Goal: Task Accomplishment & Management: Manage account settings

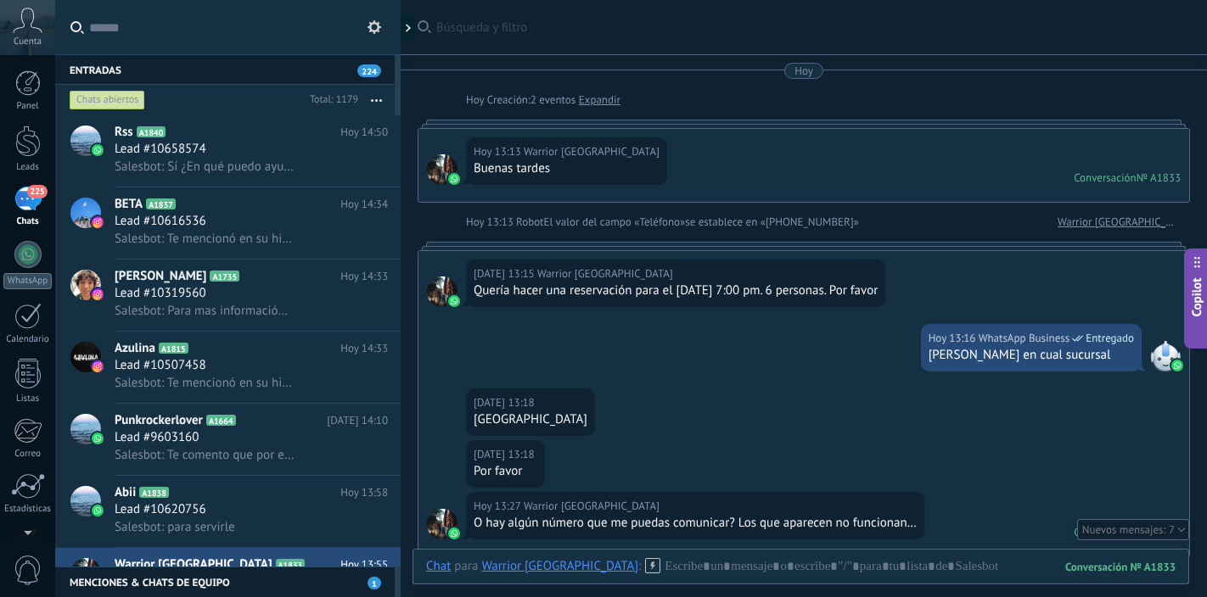
scroll to position [623, 0]
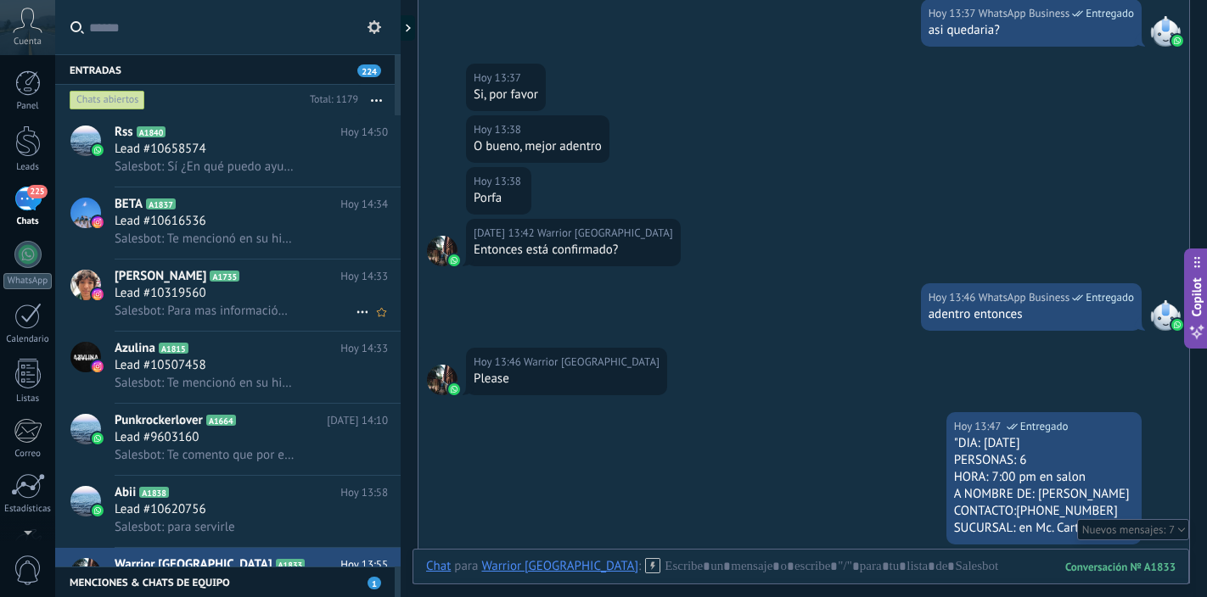
click at [241, 291] on div "Lead #10319560" at bounding box center [251, 293] width 273 height 17
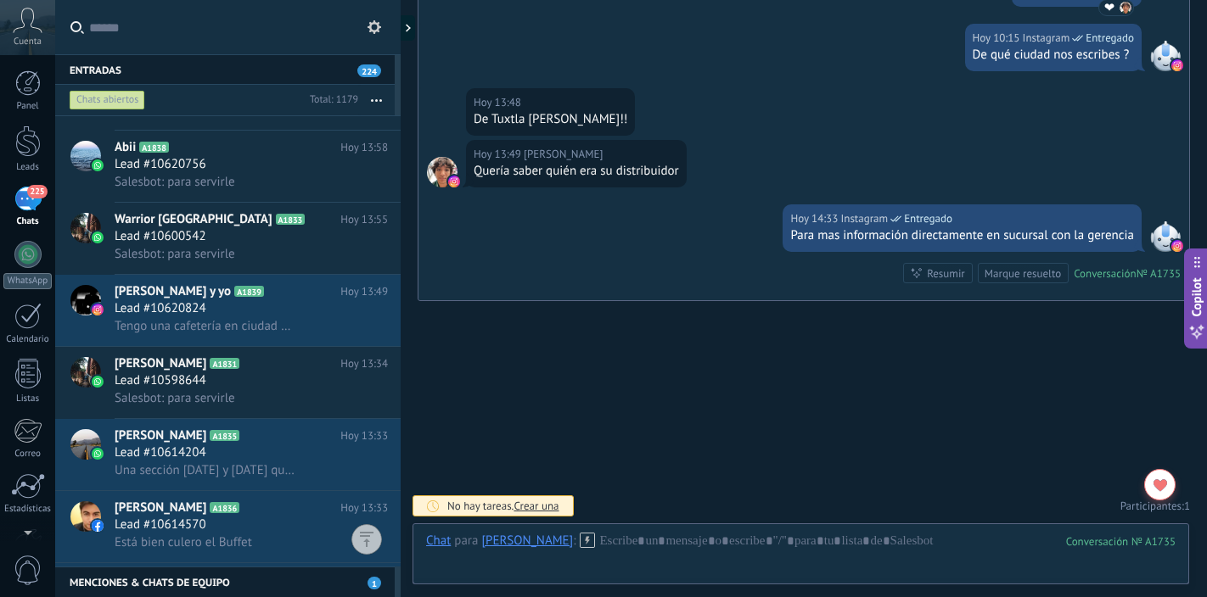
scroll to position [367, 0]
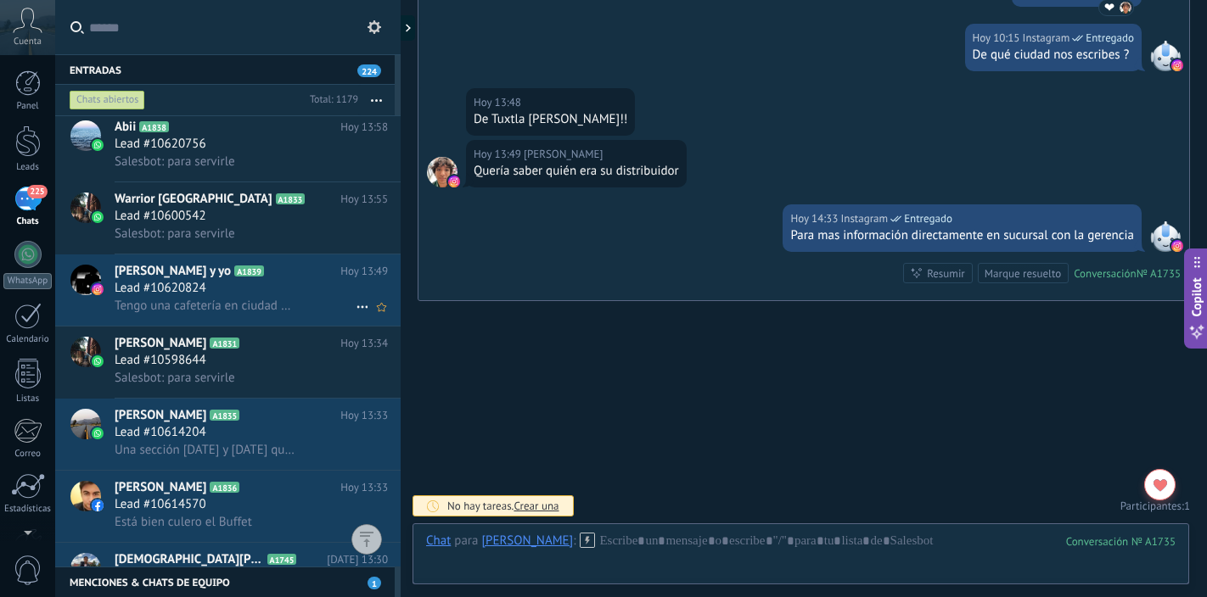
click at [287, 280] on div "Lead #10620824" at bounding box center [251, 288] width 273 height 17
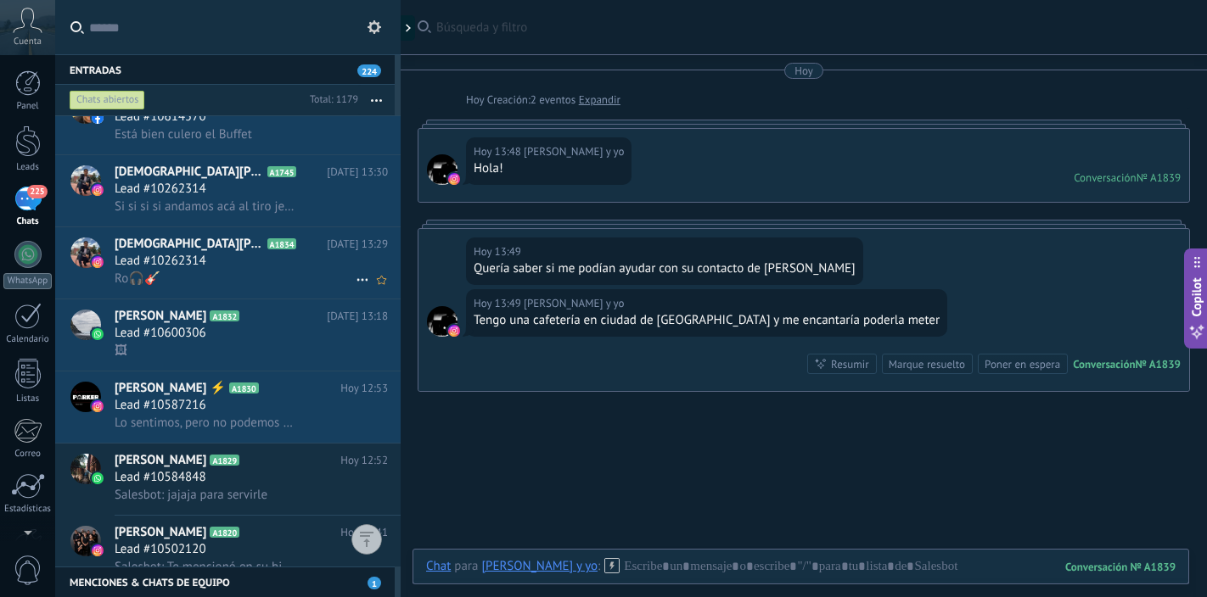
scroll to position [751, 0]
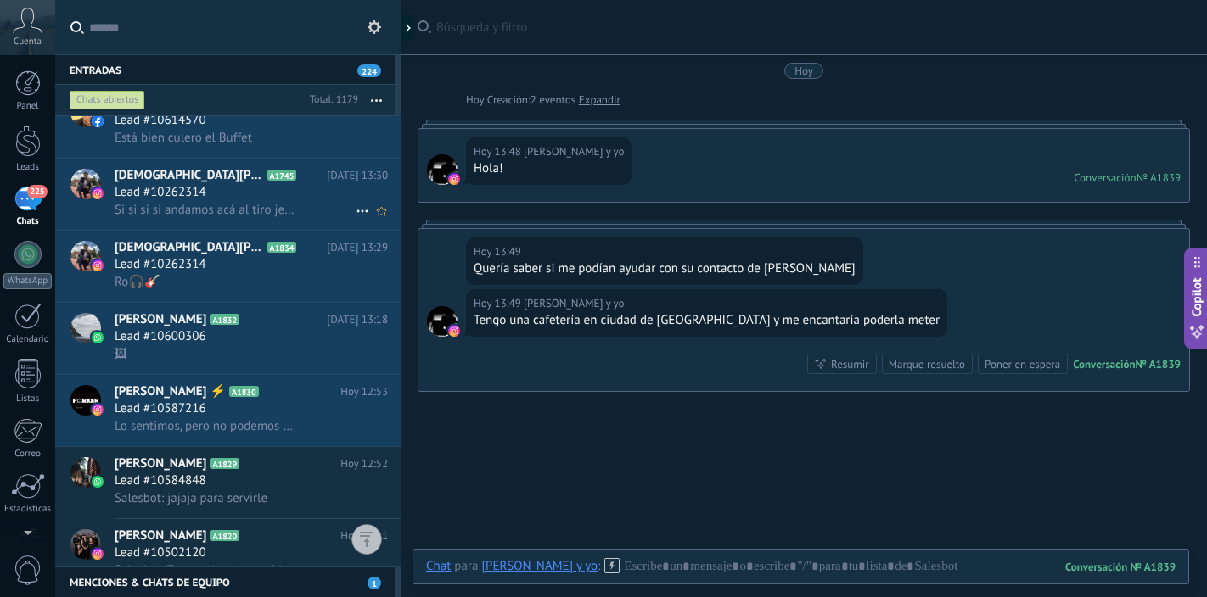
click at [289, 202] on h3 "Si si si si andamos acá al tiro jejeje" at bounding box center [209, 210] width 188 height 17
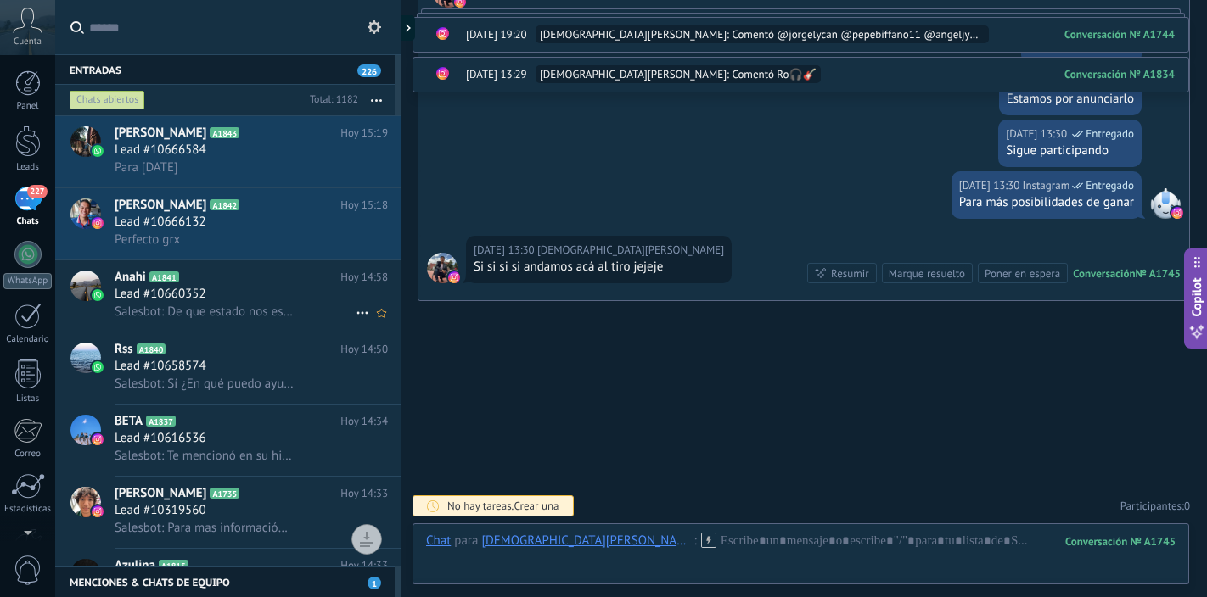
scroll to position [55, 0]
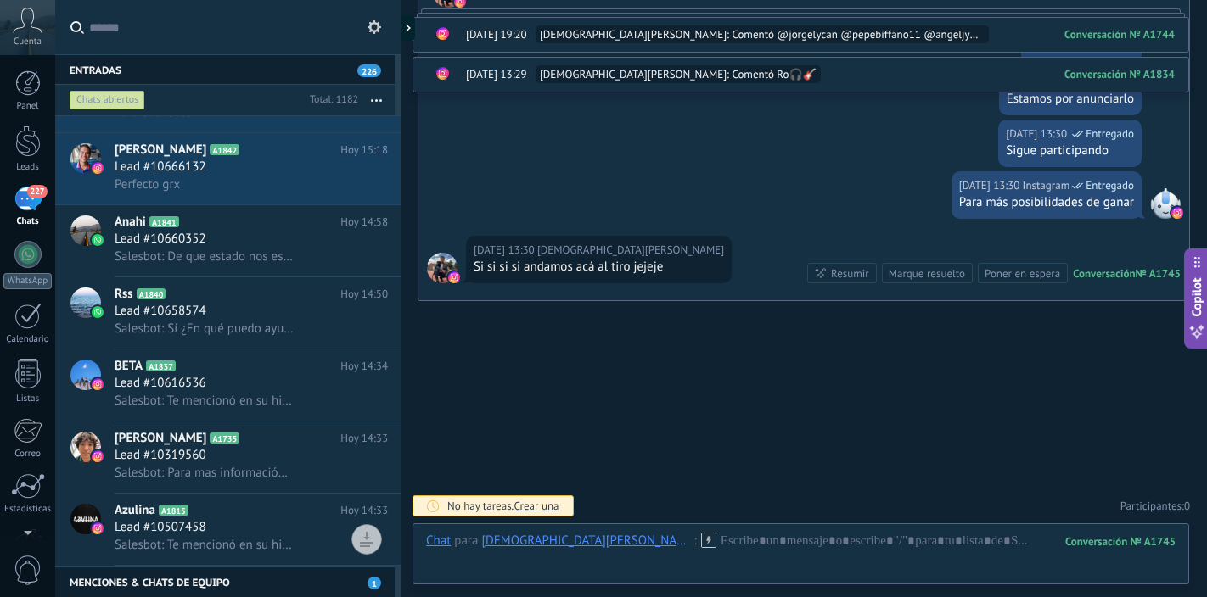
click at [379, 99] on icon "button" at bounding box center [376, 100] width 11 height 3
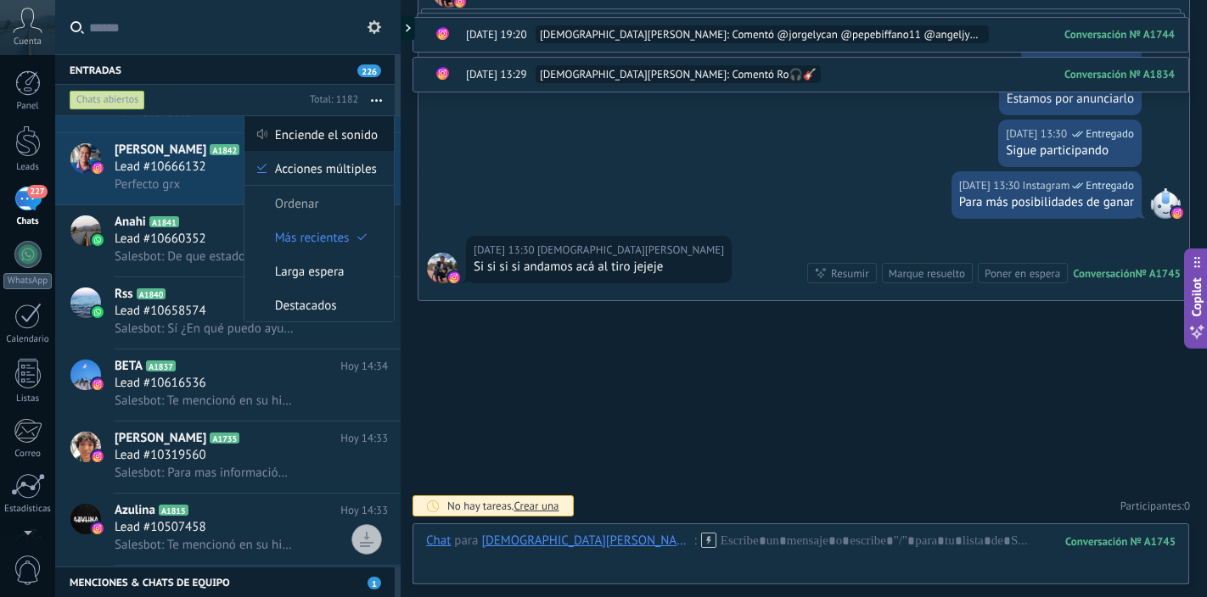
click at [351, 132] on span "Enciende el sonido" at bounding box center [326, 134] width 103 height 34
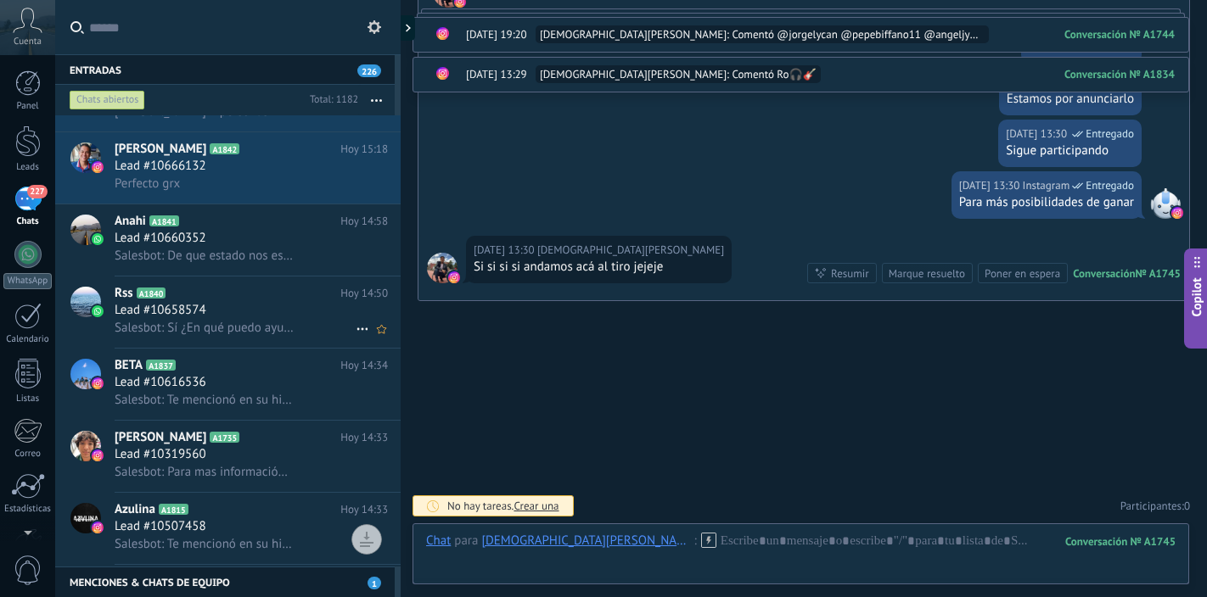
scroll to position [0, 0]
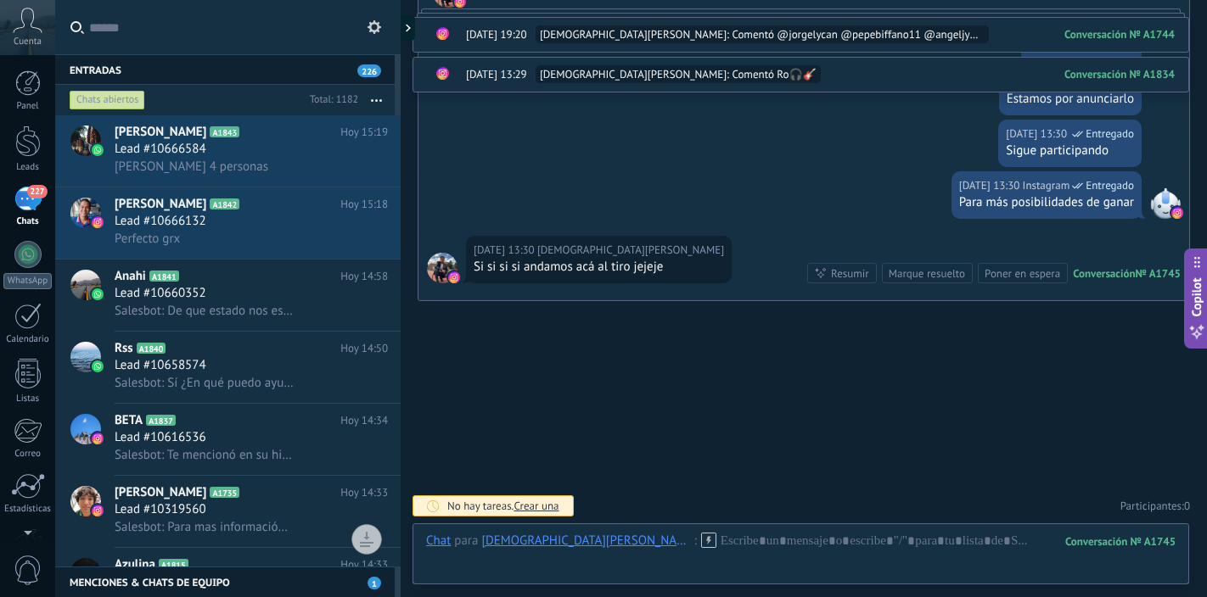
click at [377, 102] on button "button" at bounding box center [376, 100] width 36 height 31
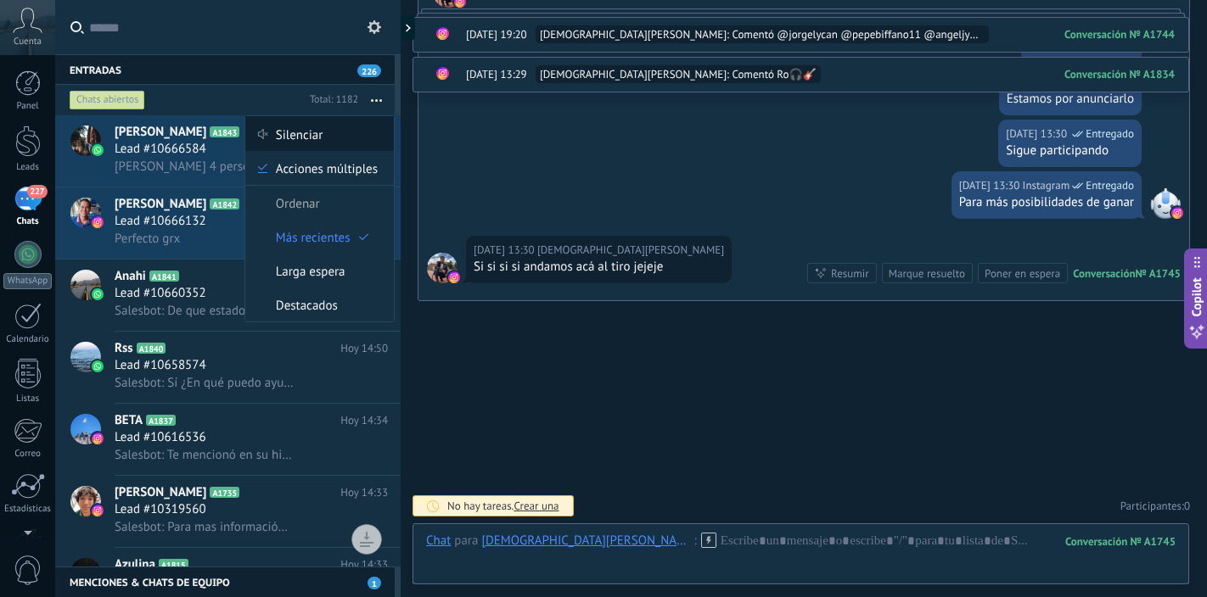
click at [334, 140] on div "Silenciar" at bounding box center [319, 134] width 149 height 34
